Goal: Task Accomplishment & Management: Complete application form

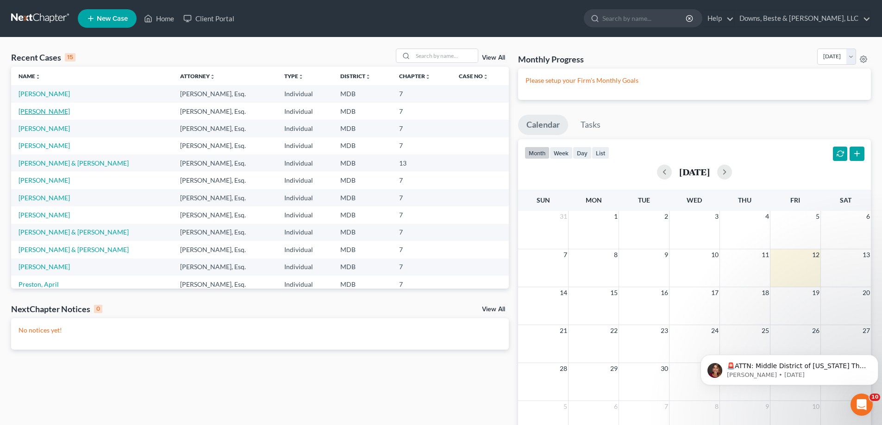
click at [47, 112] on link "[PERSON_NAME]" at bounding box center [44, 111] width 51 height 8
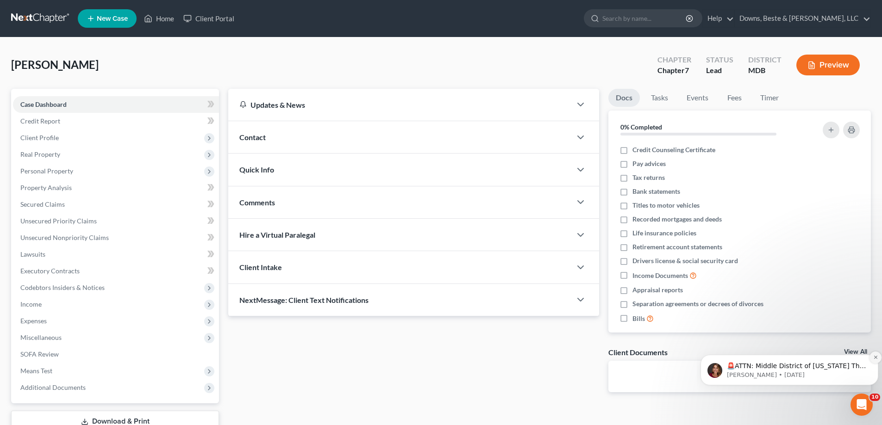
click at [876, 359] on icon "Dismiss notification" at bounding box center [875, 357] width 5 height 5
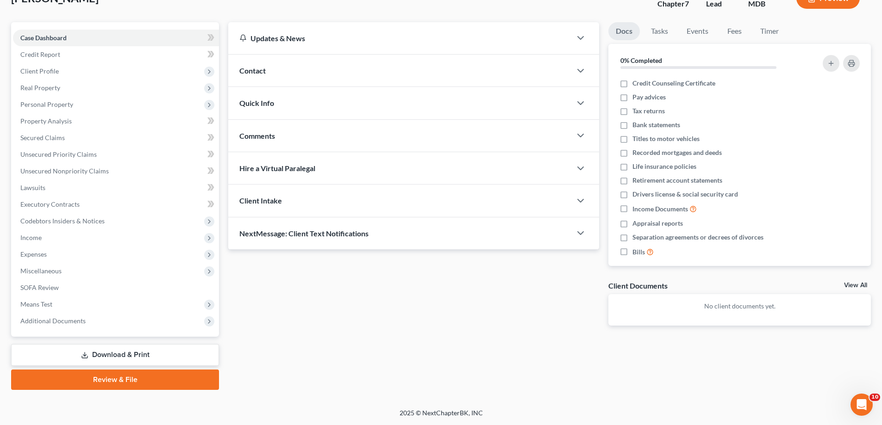
click at [57, 383] on link "Review & File" at bounding box center [115, 380] width 208 height 20
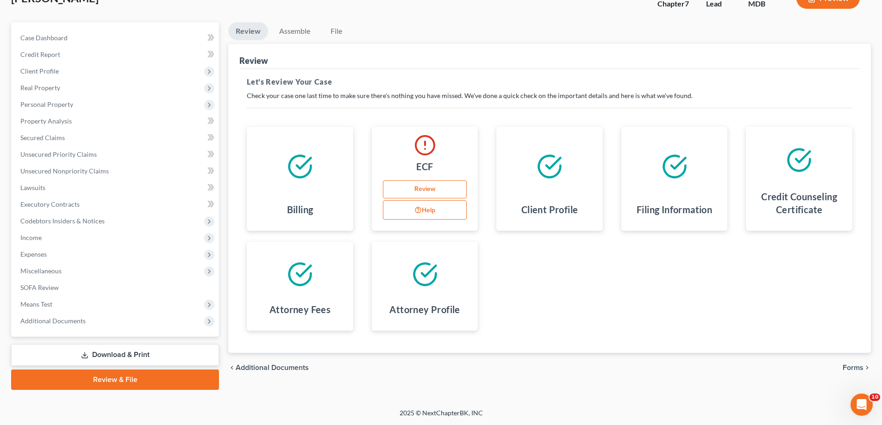
click at [143, 355] on link "Download & Print" at bounding box center [115, 355] width 208 height 22
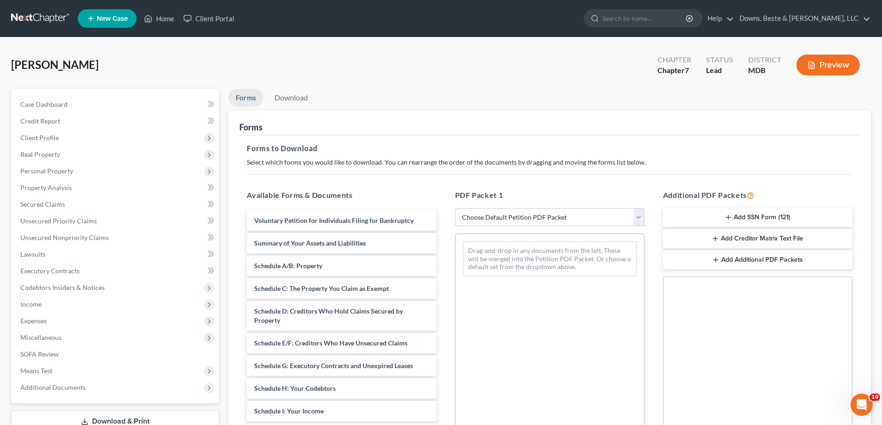
click at [554, 217] on select "Choose Default Petition PDF Packet Complete Bankruptcy Petition (all forms and …" at bounding box center [549, 217] width 189 height 19
select select "6"
click at [455, 208] on select "Choose Default Petition PDF Packet Complete Bankruptcy Petition (all forms and …" at bounding box center [549, 217] width 189 height 19
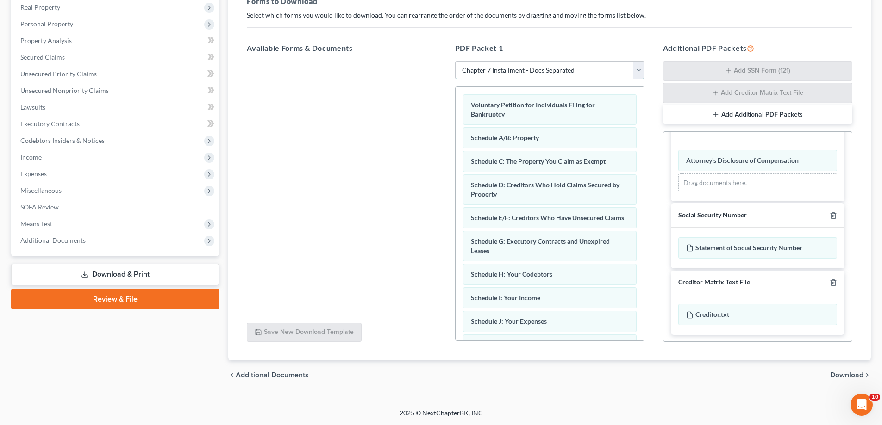
scroll to position [282, 0]
click at [864, 379] on icon "chevron_right" at bounding box center [866, 375] width 7 height 7
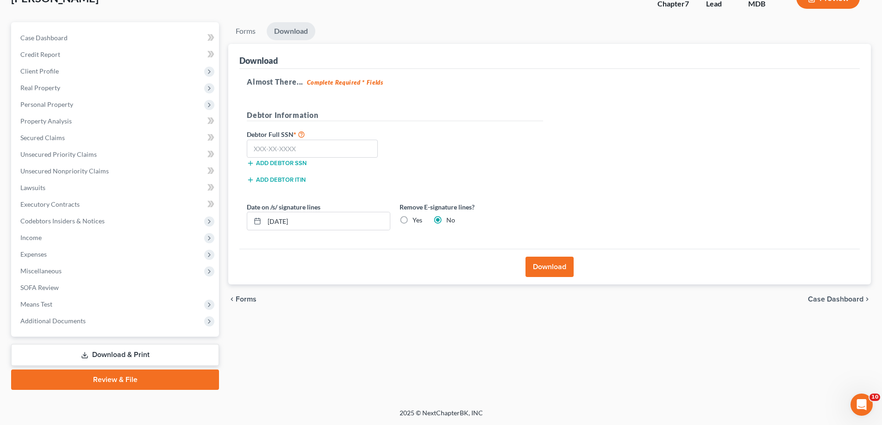
scroll to position [67, 0]
click at [267, 153] on input "text" at bounding box center [312, 149] width 131 height 19
type input "544-35-2770"
click at [554, 266] on button "Download" at bounding box center [549, 267] width 48 height 20
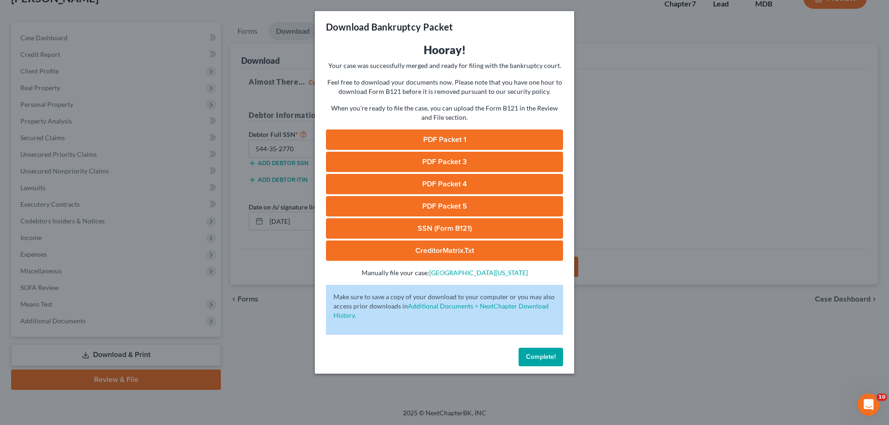
click at [425, 144] on link "PDF Packet 1" at bounding box center [444, 140] width 237 height 20
click at [450, 166] on link "PDF Packet 3" at bounding box center [444, 162] width 237 height 20
click at [439, 182] on link "PDF Packet 4" at bounding box center [444, 184] width 237 height 20
click at [450, 207] on link "PDF Packet 5" at bounding box center [444, 206] width 237 height 20
click at [432, 230] on link "SSN (Form B121)" at bounding box center [444, 229] width 237 height 20
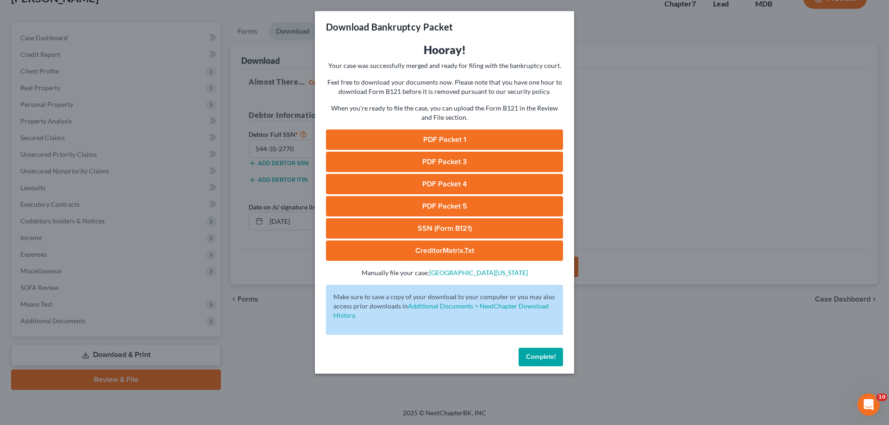
click at [544, 361] on button "Complete!" at bounding box center [540, 357] width 44 height 19
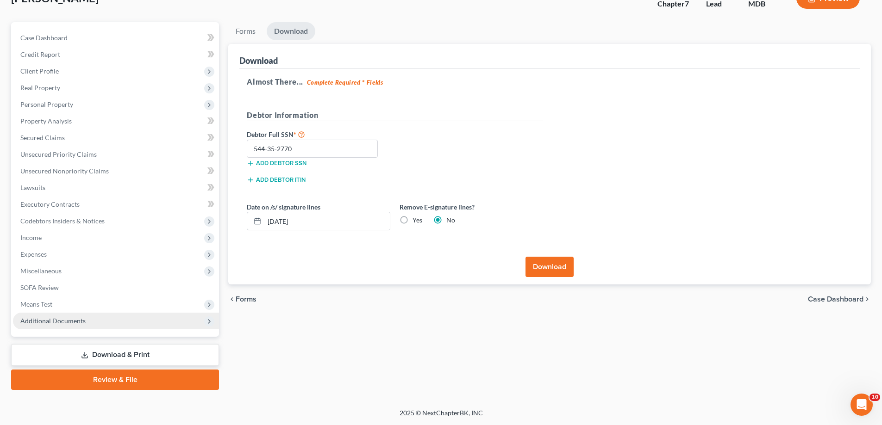
click at [59, 319] on span "Additional Documents" at bounding box center [52, 321] width 65 height 8
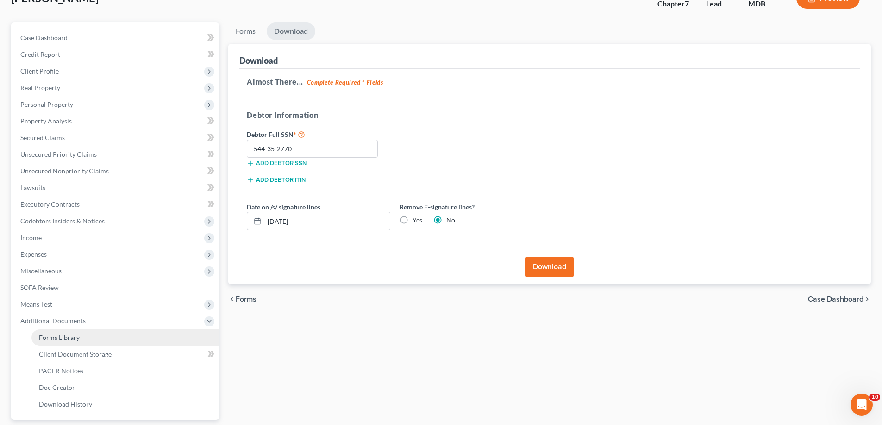
click at [117, 338] on link "Forms Library" at bounding box center [124, 338] width 187 height 17
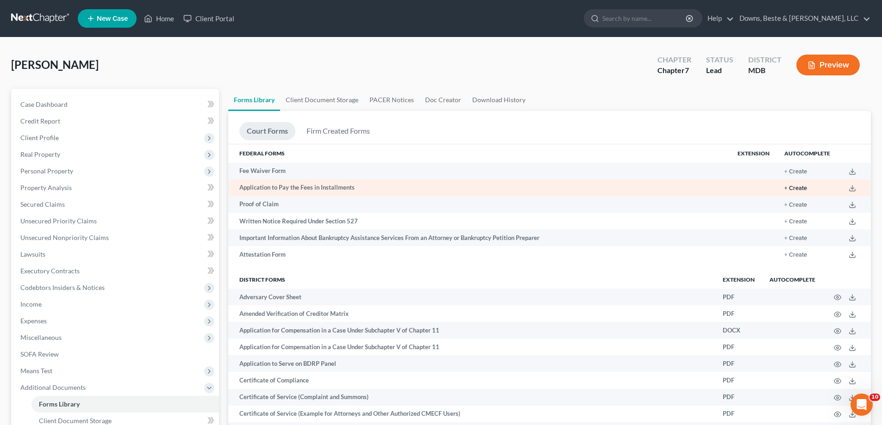
click at [797, 189] on button "+ Create" at bounding box center [795, 189] width 23 height 6
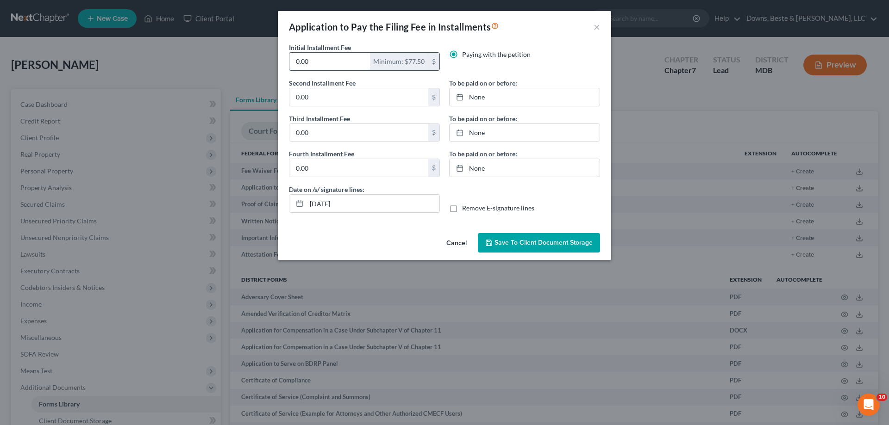
click at [299, 62] on input "0.00" at bounding box center [329, 62] width 81 height 18
drag, startPoint x: 299, startPoint y: 62, endPoint x: 292, endPoint y: 61, distance: 7.6
click at [292, 61] on input "0.00" at bounding box center [329, 62] width 81 height 18
type input "85.00"
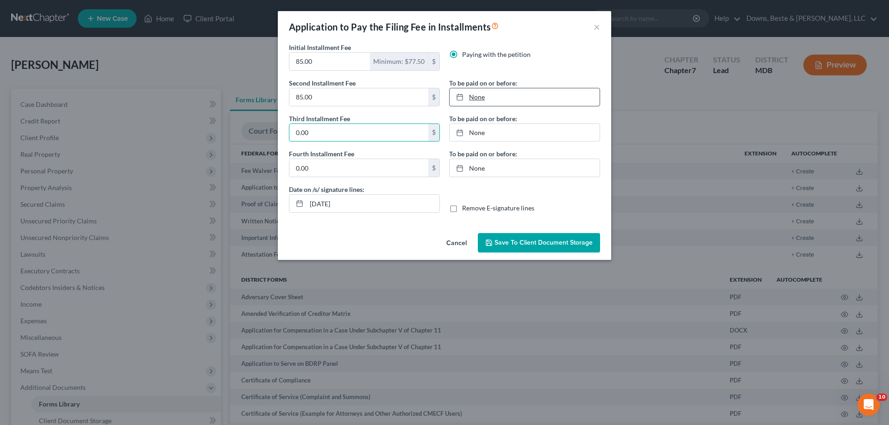
type input "[DATE]"
click at [459, 90] on link "None" at bounding box center [525, 97] width 150 height 18
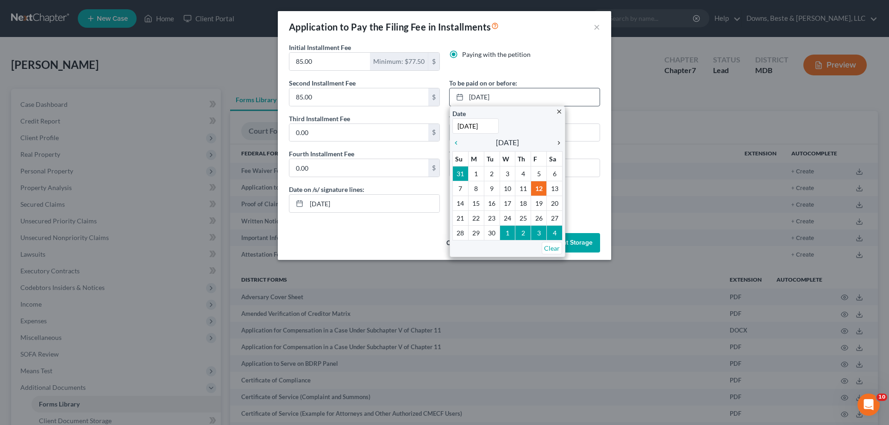
click at [557, 145] on icon "chevron_right" at bounding box center [556, 142] width 12 height 7
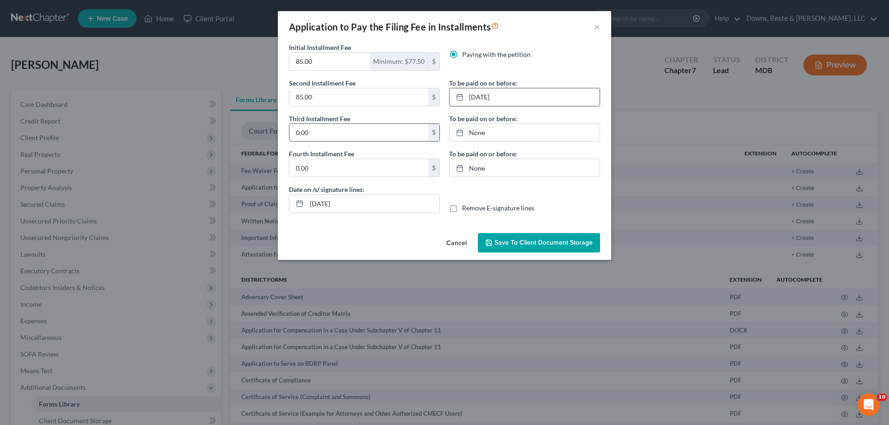
click at [332, 136] on input "0.00" at bounding box center [358, 133] width 139 height 18
click at [332, 136] on input "85" at bounding box center [358, 133] width 139 height 18
type input "85.00"
type input "83.00"
click at [475, 129] on link "None" at bounding box center [525, 133] width 150 height 18
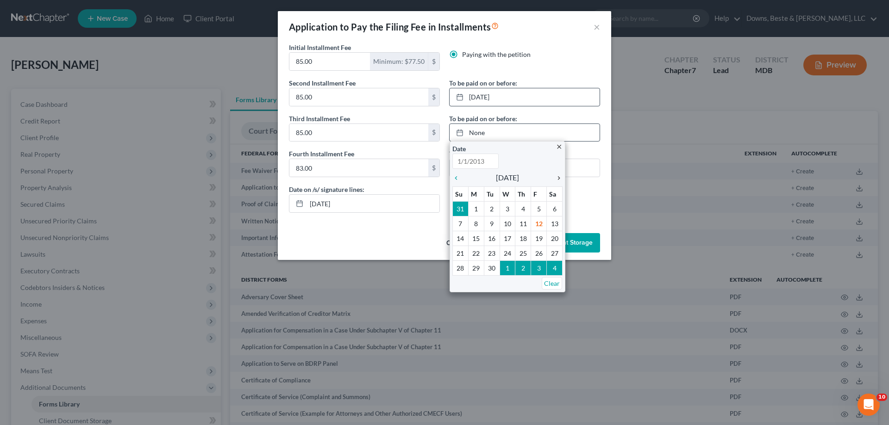
type input "[DATE]"
click at [558, 180] on icon "chevron_right" at bounding box center [556, 178] width 12 height 7
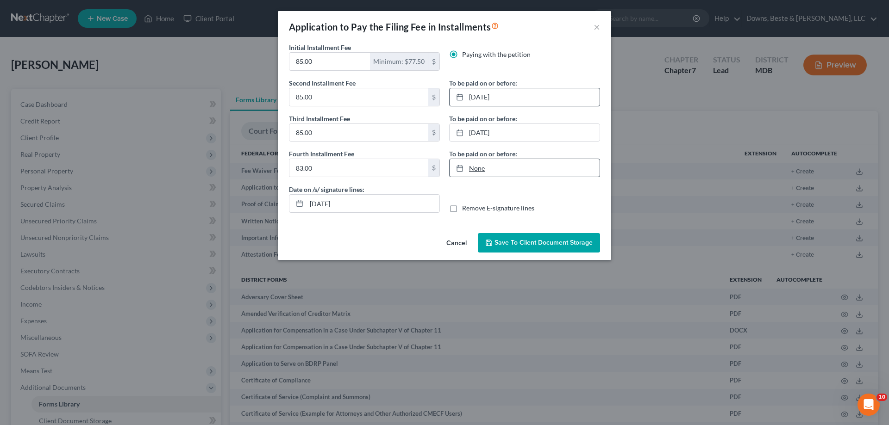
type input "[DATE]"
click at [493, 166] on link "None" at bounding box center [525, 168] width 150 height 18
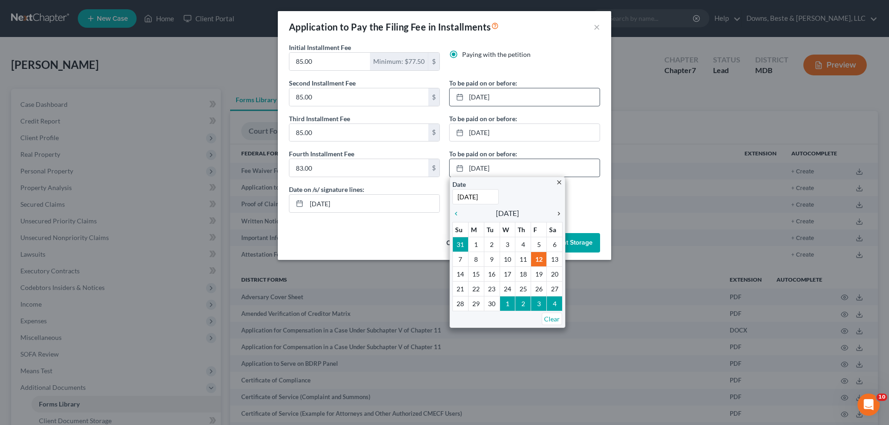
click at [559, 214] on icon "chevron_right" at bounding box center [556, 213] width 12 height 7
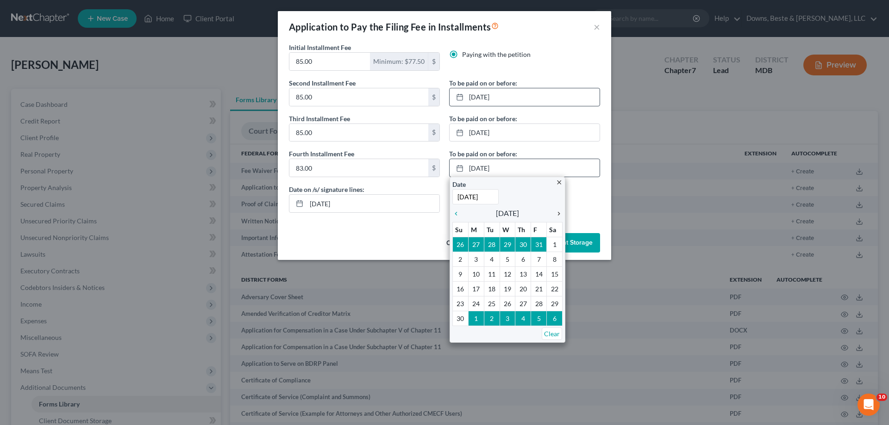
click at [559, 214] on icon "chevron_right" at bounding box center [556, 213] width 12 height 7
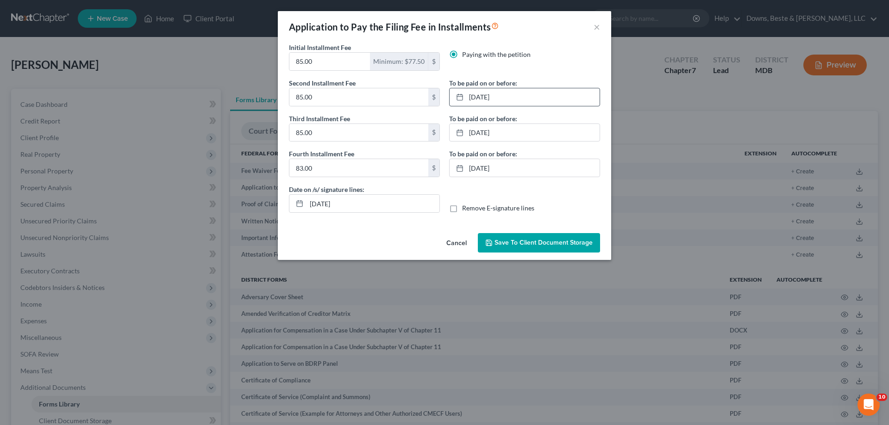
click at [510, 241] on span "Save to Client Document Storage" at bounding box center [543, 243] width 98 height 8
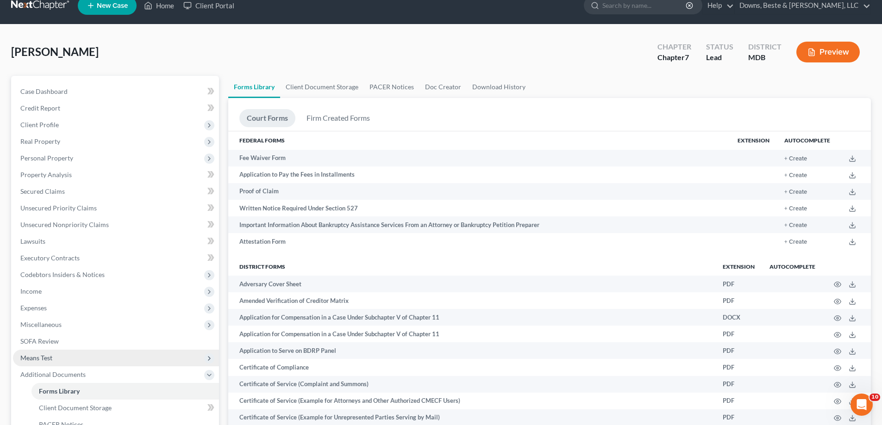
scroll to position [231, 0]
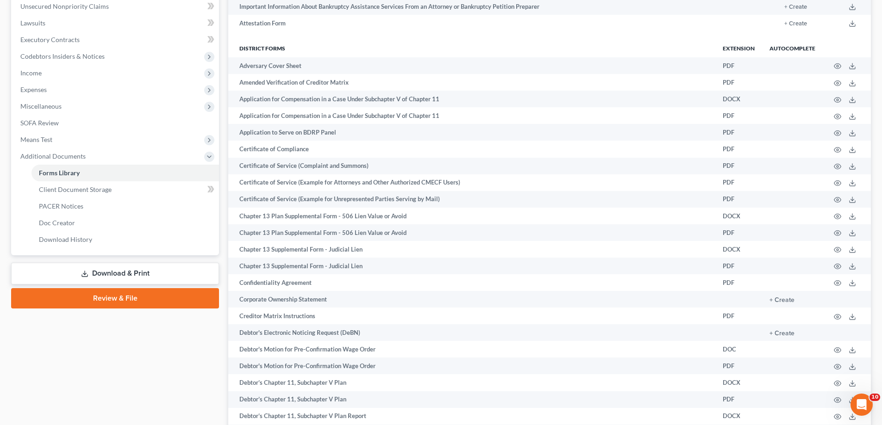
click at [134, 275] on link "Download & Print" at bounding box center [115, 274] width 208 height 22
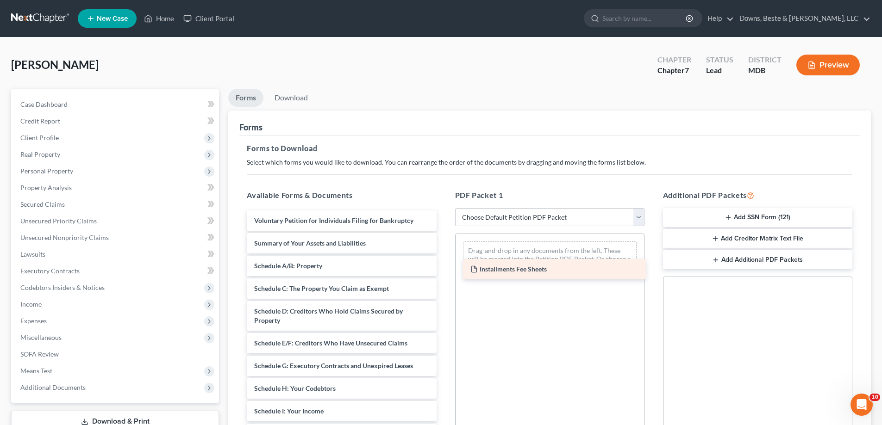
drag, startPoint x: 305, startPoint y: 221, endPoint x: 521, endPoint y: 270, distance: 221.6
click at [443, 270] on div "Installments Fee Sheets Installments Fee Sheets Voluntary Petition for Individu…" at bounding box center [341, 432] width 204 height 443
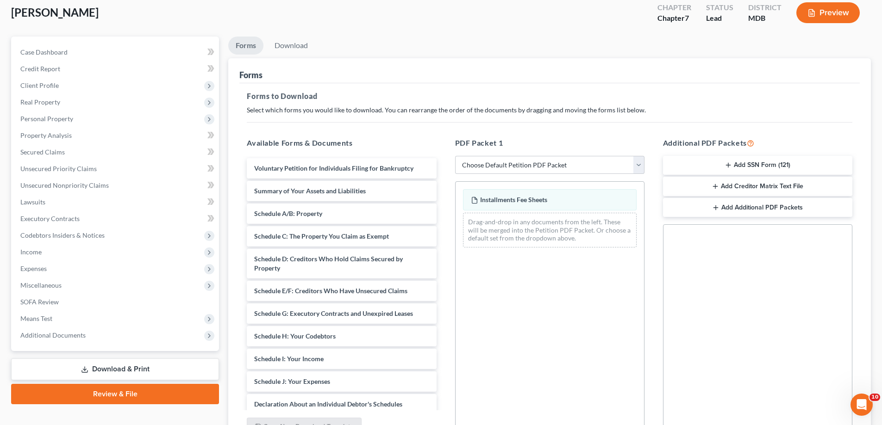
scroll to position [146, 0]
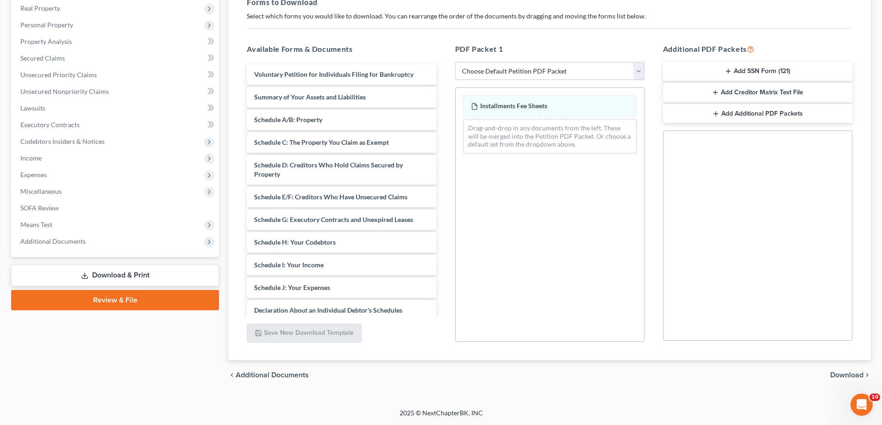
click at [836, 374] on span "Download" at bounding box center [846, 375] width 33 height 7
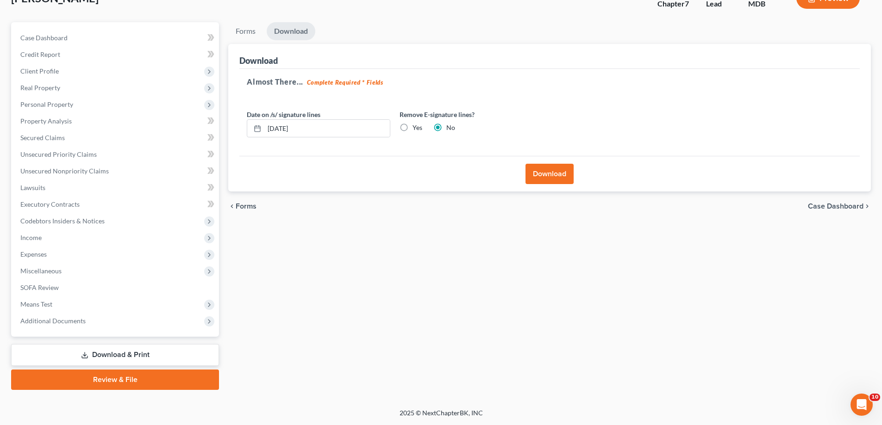
scroll to position [67, 0]
click at [555, 166] on button "Download" at bounding box center [549, 174] width 48 height 20
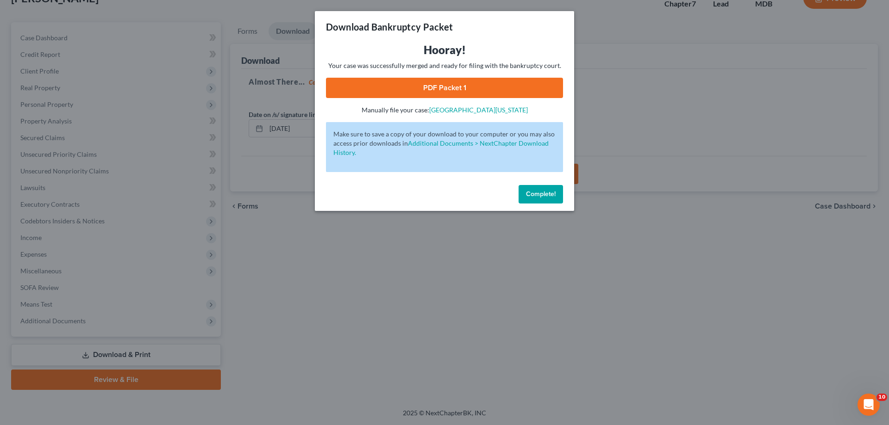
click at [437, 94] on link "PDF Packet 1" at bounding box center [444, 88] width 237 height 20
click at [534, 194] on span "Complete!" at bounding box center [541, 194] width 30 height 8
